Goal: Information Seeking & Learning: Learn about a topic

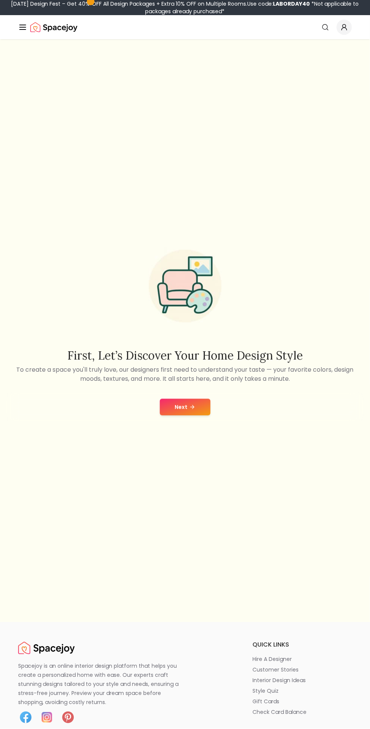
click at [186, 416] on button "Next" at bounding box center [185, 407] width 51 height 17
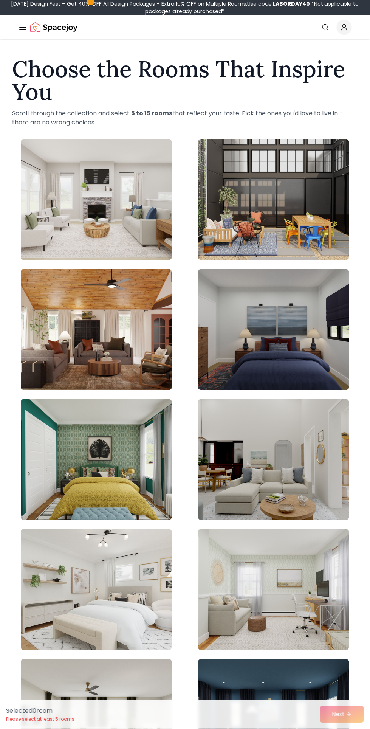
click at [290, 308] on img at bounding box center [273, 329] width 151 height 121
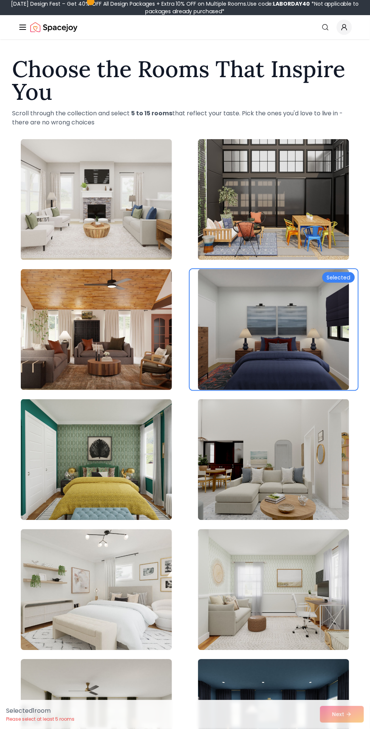
click at [354, 718] on div "Selected 1 room Please select at least 5 rooms Next" at bounding box center [185, 714] width 370 height 29
click at [46, 484] on img at bounding box center [96, 459] width 151 height 121
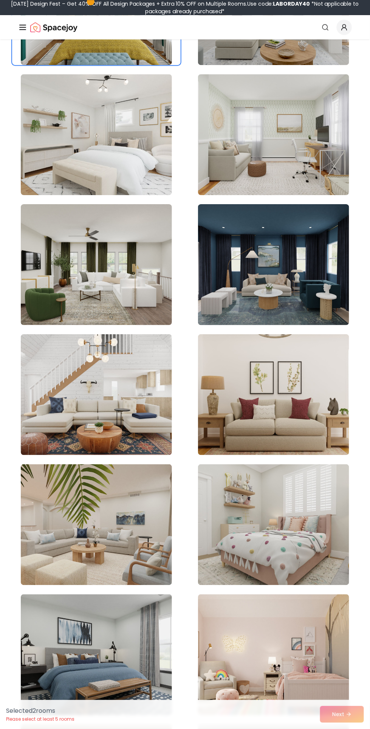
scroll to position [461, 0]
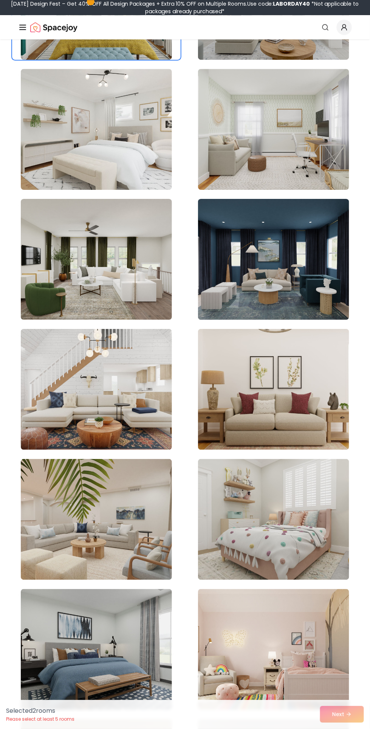
click at [300, 538] on img at bounding box center [273, 519] width 151 height 121
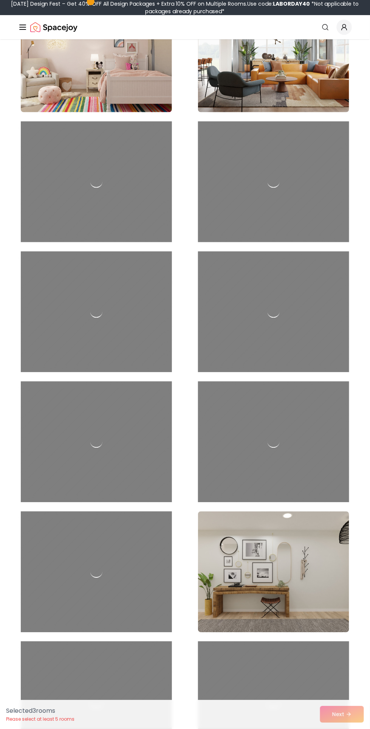
scroll to position [3941, 0]
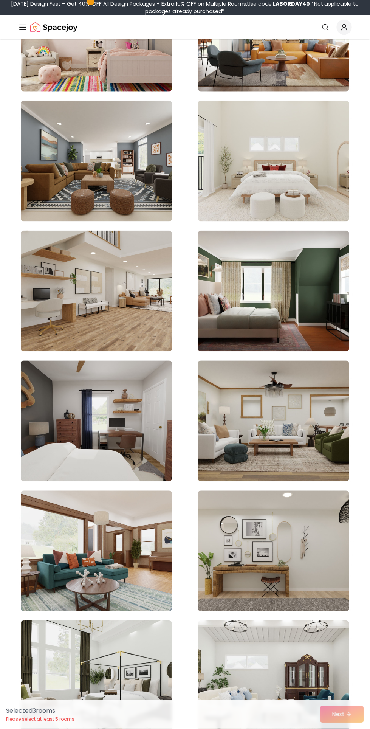
click at [320, 320] on img at bounding box center [273, 291] width 151 height 121
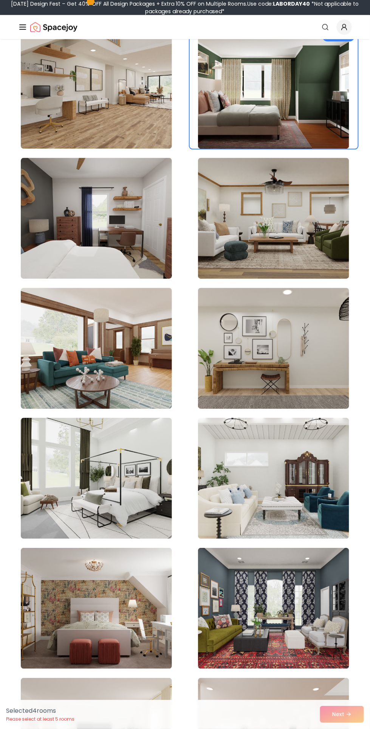
scroll to position [4144, 0]
click at [130, 248] on img at bounding box center [96, 218] width 151 height 121
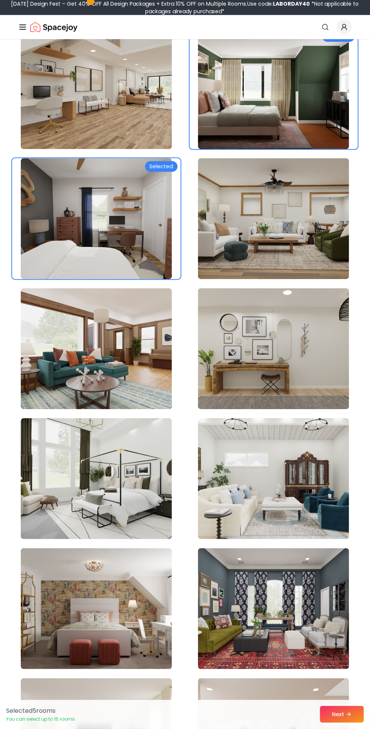
click at [343, 716] on button "Next" at bounding box center [342, 714] width 44 height 17
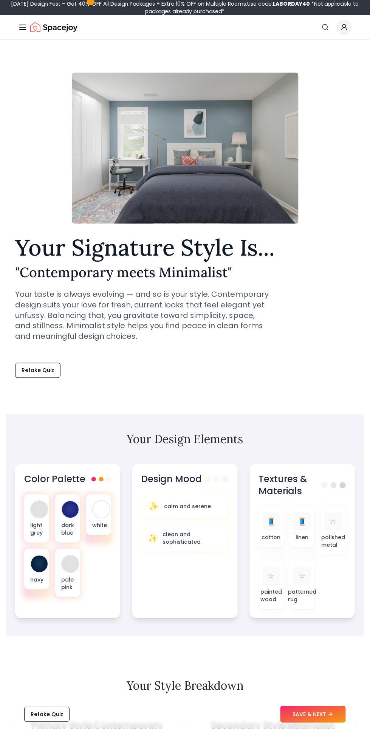
click at [318, 338] on div "Your Signature Style Is... " Contemporary meets Minimalist " Your taste is alwa…" at bounding box center [185, 295] width 340 height 118
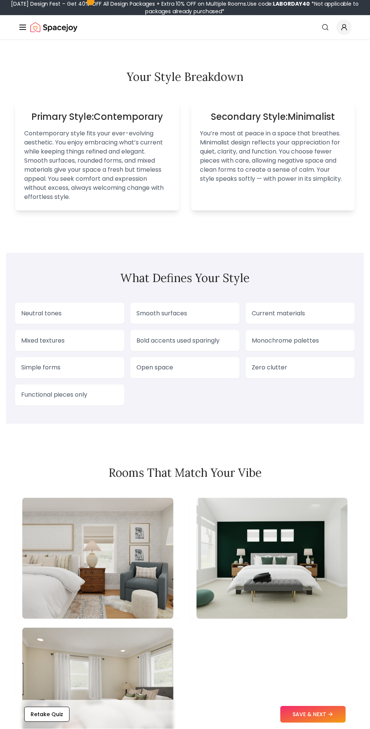
scroll to position [615, 0]
